Goal: Task Accomplishment & Management: Manage account settings

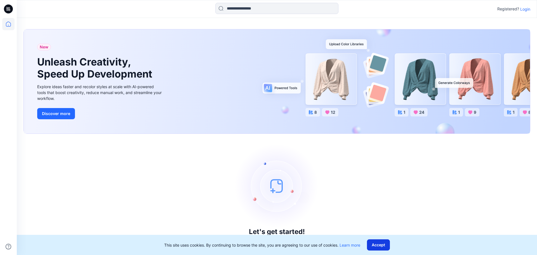
click at [374, 247] on button "Accept" at bounding box center [378, 244] width 23 height 11
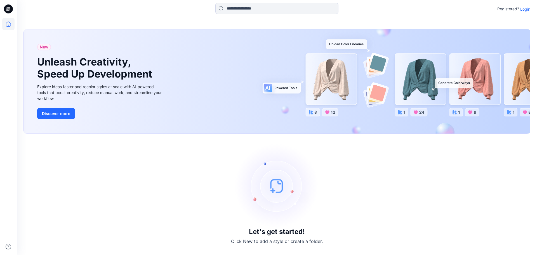
click at [315, 88] on div "New Unleash Creativity, Speed Up Development Explore ideas faster and recolor s…" at bounding box center [277, 81] width 506 height 104
click at [281, 184] on img at bounding box center [277, 186] width 84 height 84
click at [9, 23] on icon at bounding box center [8, 24] width 12 height 12
click at [7, 13] on icon at bounding box center [8, 8] width 9 height 9
click at [528, 10] on p "Login" at bounding box center [525, 9] width 10 height 6
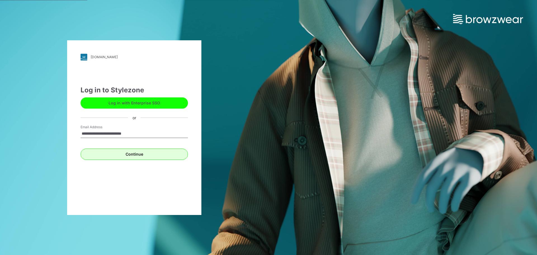
type input "**********"
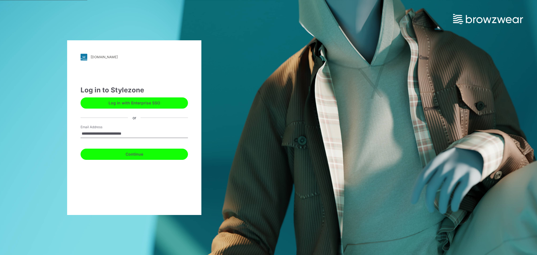
click at [127, 153] on button "Continue" at bounding box center [133, 153] width 107 height 11
